Goal: Task Accomplishment & Management: Manage account settings

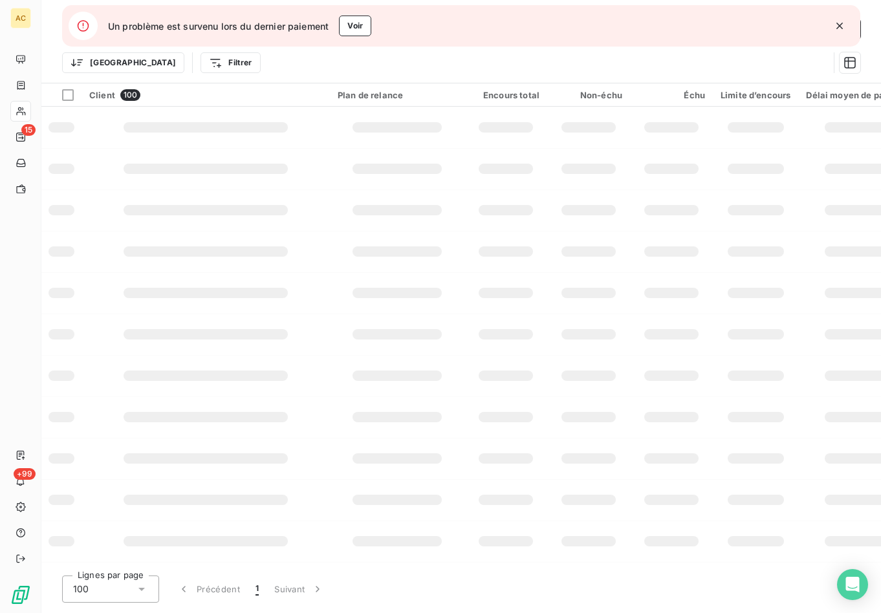
click at [574, 378] on div "Se déconnecter" at bounding box center [440, 390] width 413 height 56
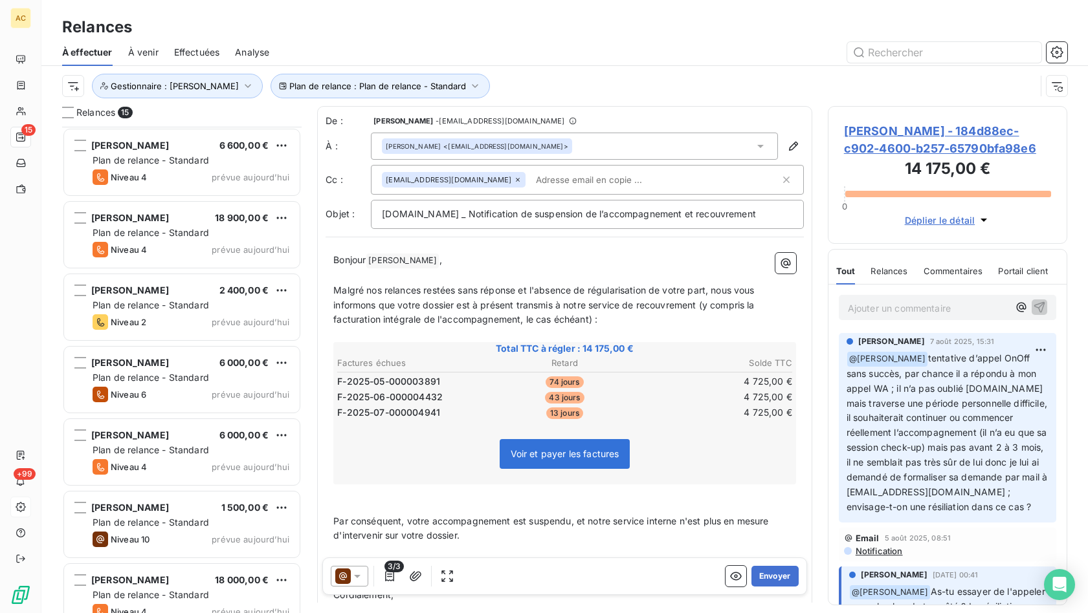
scroll to position [601, 0]
